Goal: Task Accomplishment & Management: Use online tool/utility

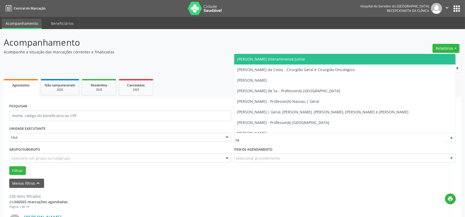
type input "rac"
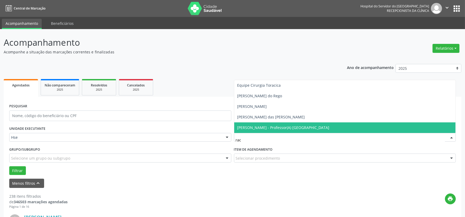
click at [280, 127] on span "[PERSON_NAME] - Professor(A) [GEOGRAPHIC_DATA]" at bounding box center [283, 127] width 92 height 5
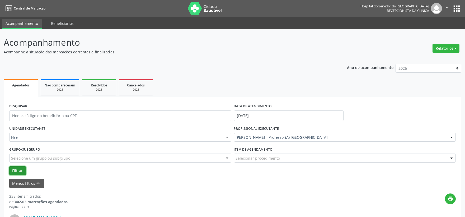
click at [14, 171] on button "Filtrar" at bounding box center [17, 170] width 17 height 9
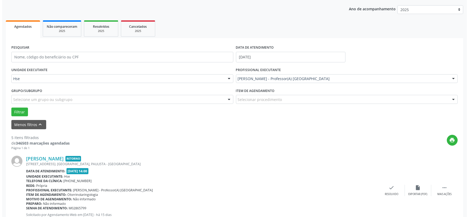
scroll to position [117, 0]
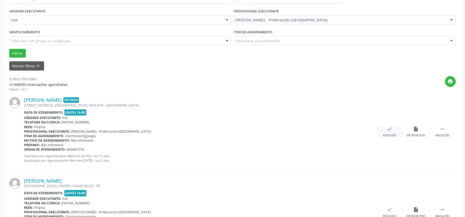
click at [389, 130] on icon "check" at bounding box center [390, 129] width 6 height 6
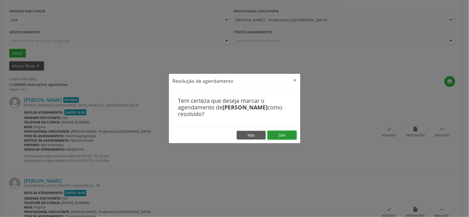
click at [285, 134] on button "Sim" at bounding box center [282, 135] width 29 height 9
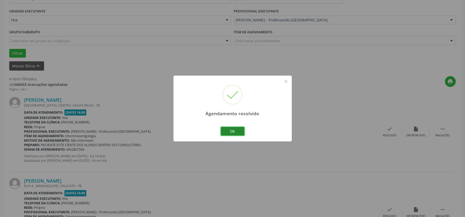
click at [236, 129] on button "Ok" at bounding box center [233, 131] width 24 height 9
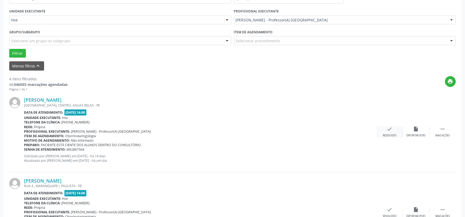
click at [390, 130] on icon "check" at bounding box center [390, 129] width 6 height 6
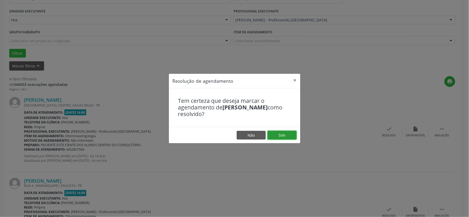
click at [281, 137] on button "Sim" at bounding box center [282, 135] width 29 height 9
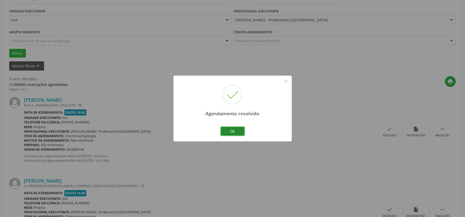
click at [226, 130] on button "Ok" at bounding box center [233, 131] width 24 height 9
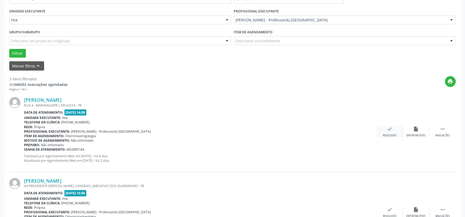
click at [381, 128] on div "check Resolvido" at bounding box center [390, 131] width 26 height 11
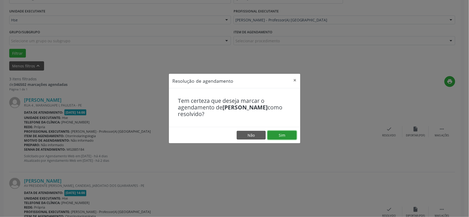
click at [276, 131] on button "Sim" at bounding box center [282, 135] width 29 height 9
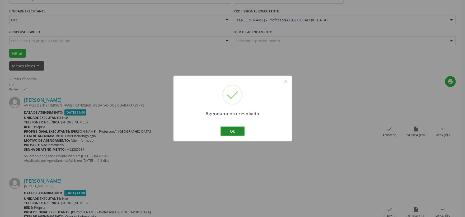
click at [238, 130] on button "Ok" at bounding box center [233, 131] width 24 height 9
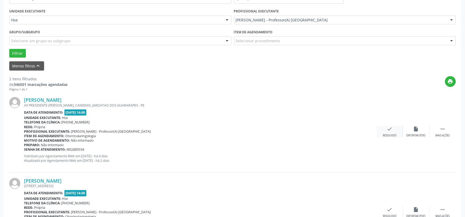
click at [390, 126] on icon "check" at bounding box center [390, 129] width 6 height 6
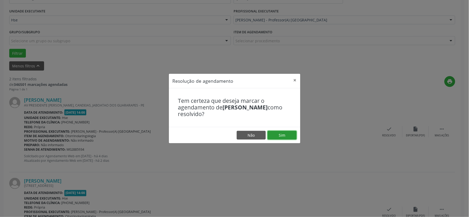
click at [275, 131] on button "Sim" at bounding box center [282, 135] width 29 height 9
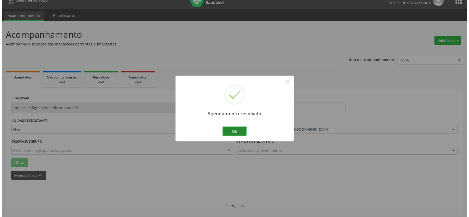
scroll to position [81, 0]
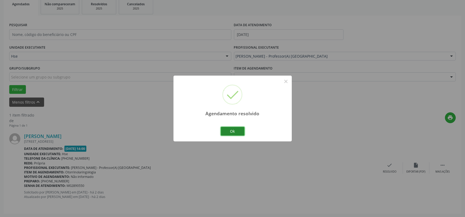
click at [231, 129] on button "Ok" at bounding box center [233, 131] width 24 height 9
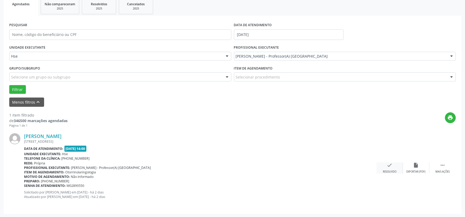
drag, startPoint x: 385, startPoint y: 161, endPoint x: 378, endPoint y: 162, distance: 6.9
click at [385, 161] on div "[PERSON_NAME] [STREET_ADDRESS] Data de atendimento: [DATE] 14:00 Unidade execut…" at bounding box center [232, 168] width 447 height 80
click at [396, 169] on div "check Resolvido" at bounding box center [390, 167] width 26 height 11
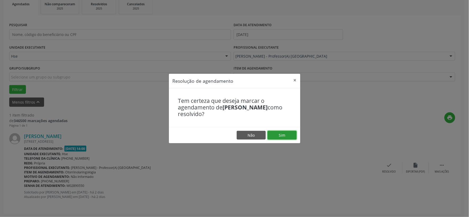
click at [282, 138] on button "Sim" at bounding box center [282, 135] width 29 height 9
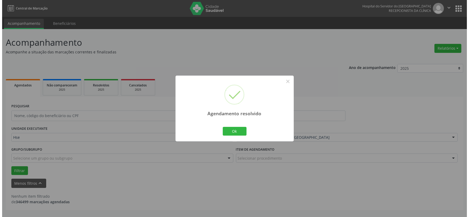
scroll to position [0, 0]
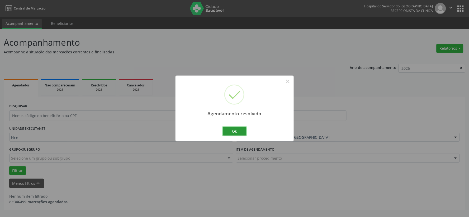
click at [241, 131] on button "Ok" at bounding box center [235, 131] width 24 height 9
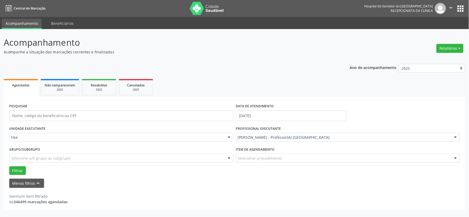
click at [214, 7] on img at bounding box center [207, 8] width 34 height 13
